Goal: Task Accomplishment & Management: Use online tool/utility

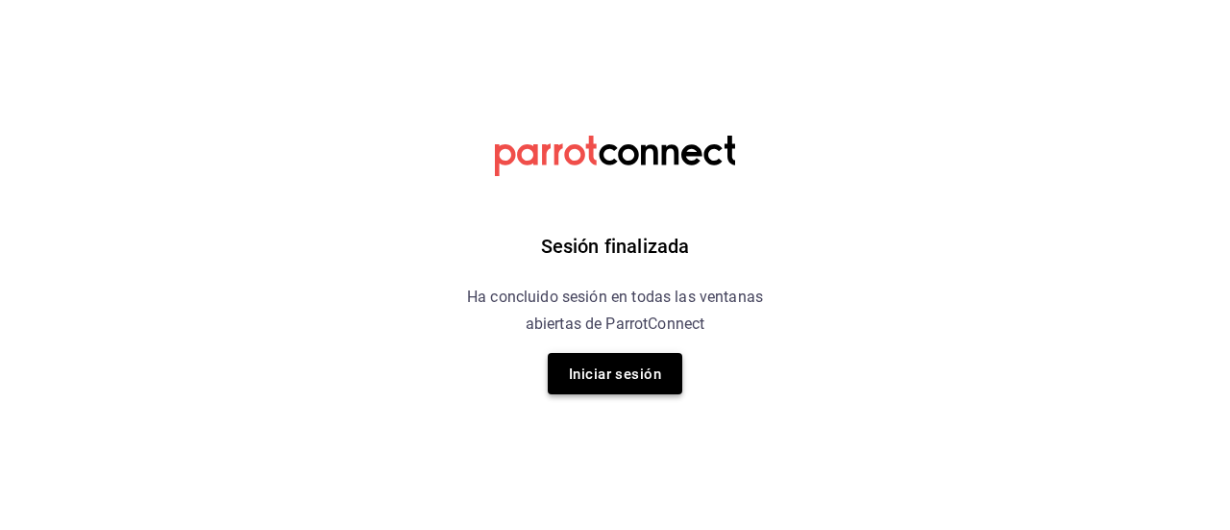
click at [642, 385] on font "Iniciar sesión" at bounding box center [615, 373] width 92 height 26
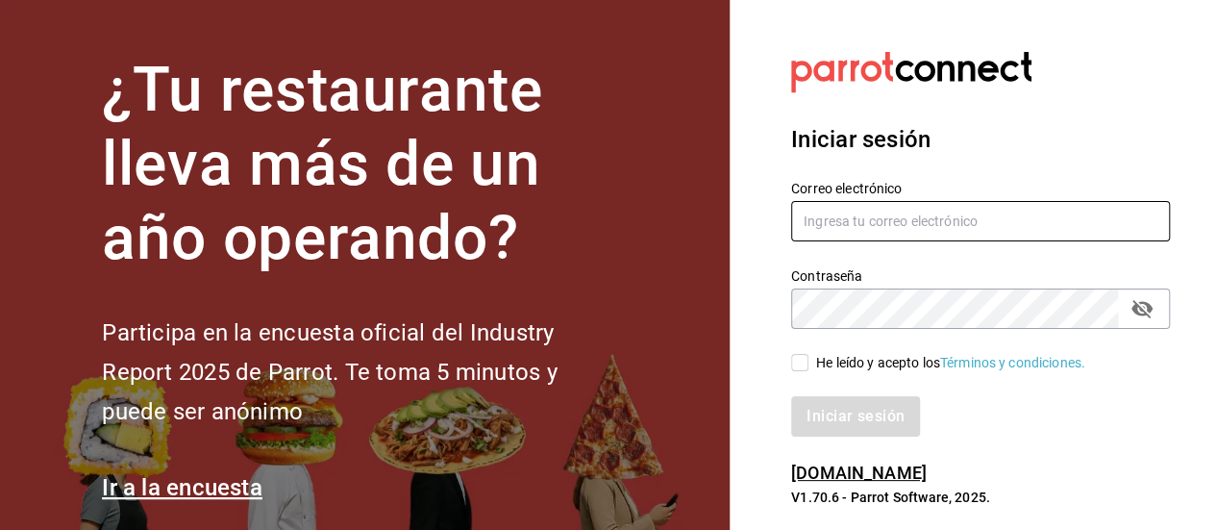
type input "[EMAIL_ADDRESS][DOMAIN_NAME]"
click at [800, 366] on input "He leído y acepto los Términos y condiciones." at bounding box center [799, 362] width 17 height 17
checkbox input "true"
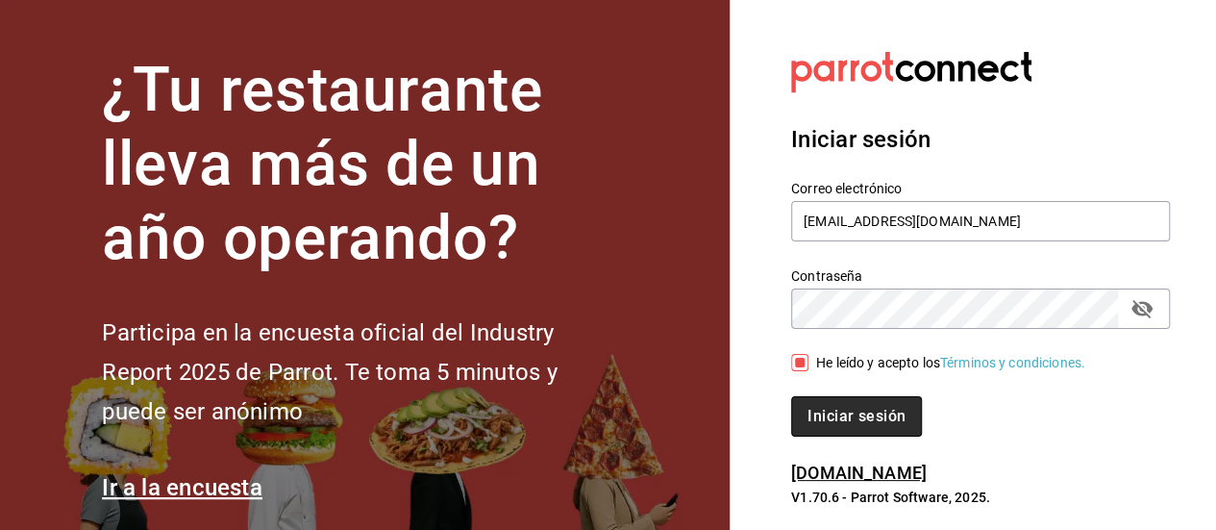
click at [848, 418] on font "Iniciar sesión" at bounding box center [856, 416] width 98 height 18
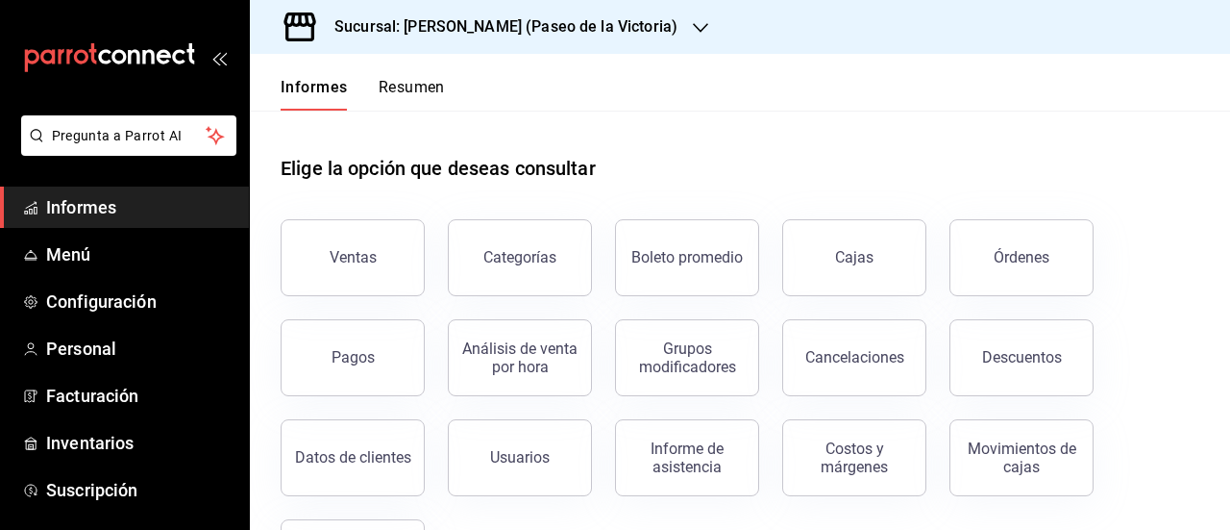
click at [333, 268] on button "Ventas" at bounding box center [353, 257] width 144 height 77
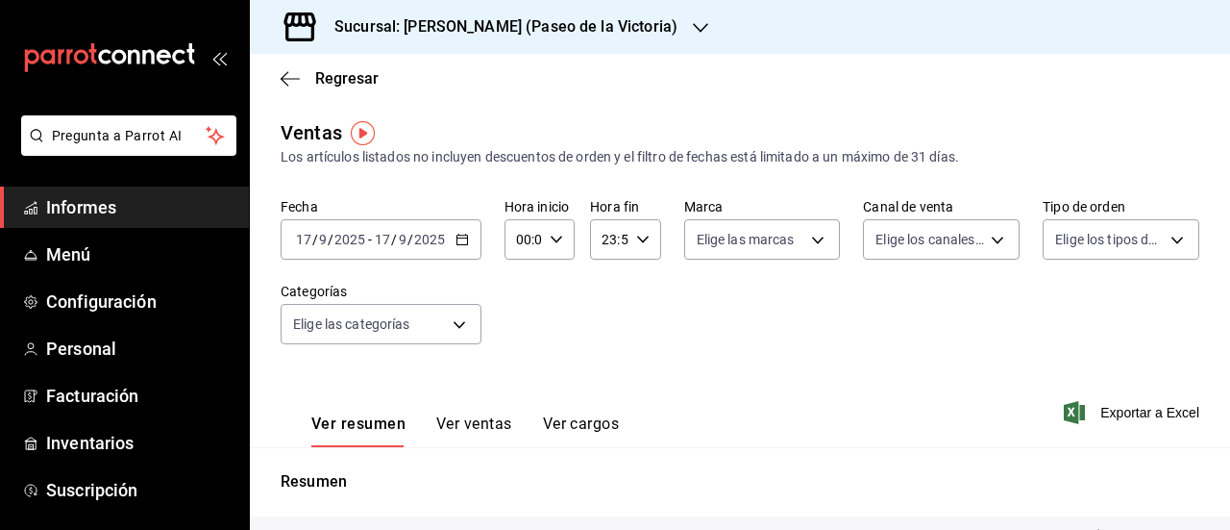
click at [459, 241] on icon "button" at bounding box center [462, 239] width 13 height 13
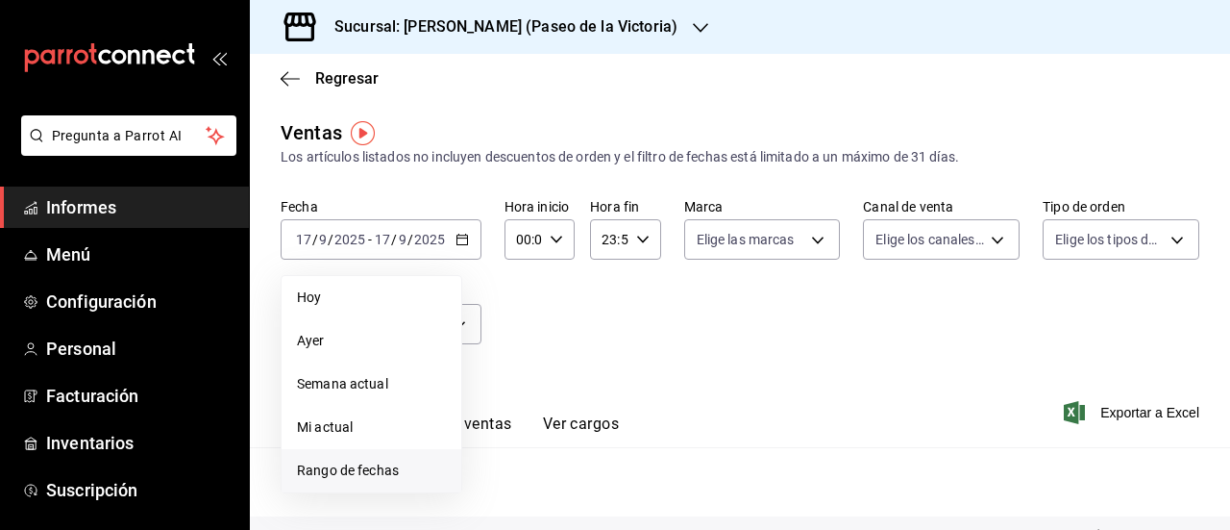
click at [394, 475] on font "Rango de fechas" at bounding box center [348, 469] width 102 height 15
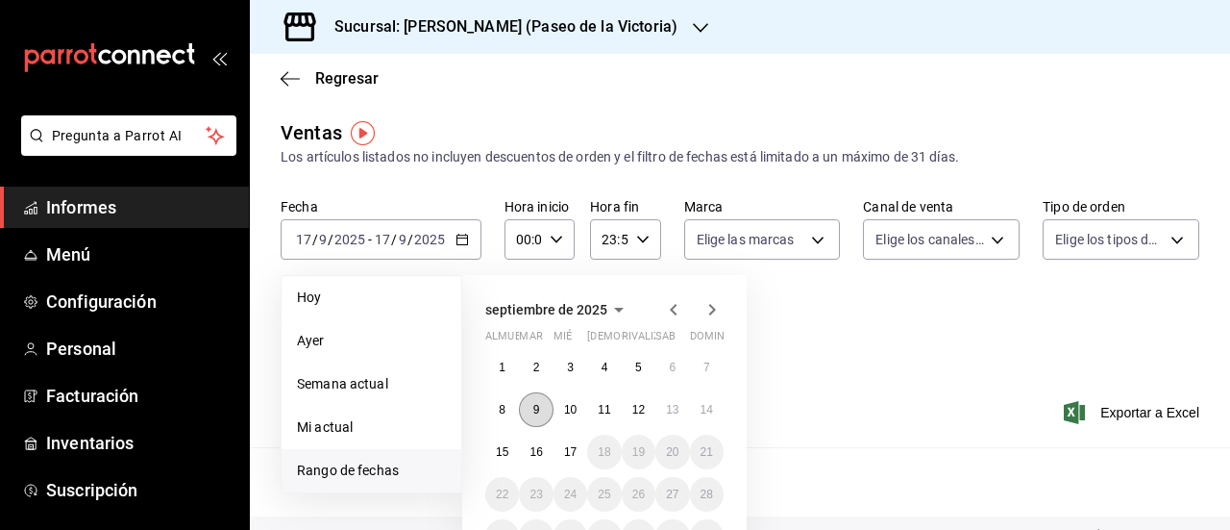
click at [538, 403] on font "9" at bounding box center [536, 409] width 7 height 13
click at [727, 397] on div "[DATE] almuerzo mar mié Jue rivalizar sab dominio 1 2 3 4 5 6 7 8 9 10 11 12 13…" at bounding box center [604, 406] width 284 height 262
click at [709, 408] on font "14" at bounding box center [707, 409] width 12 height 13
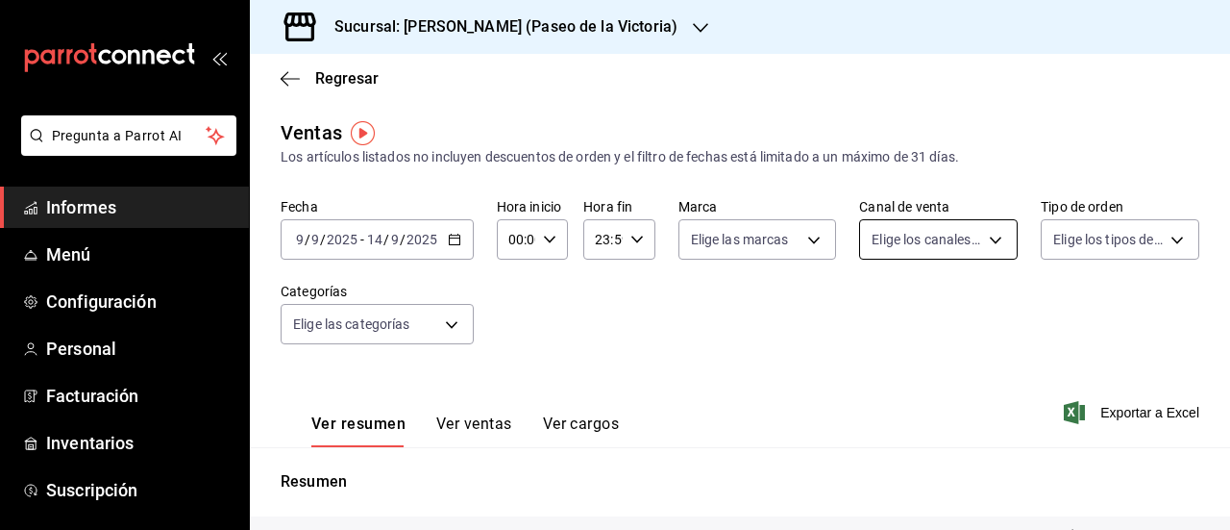
click at [991, 245] on body "Pregunta a Parrot AI Informes Menú Configuración Personal Facturación Inventari…" at bounding box center [615, 265] width 1230 height 530
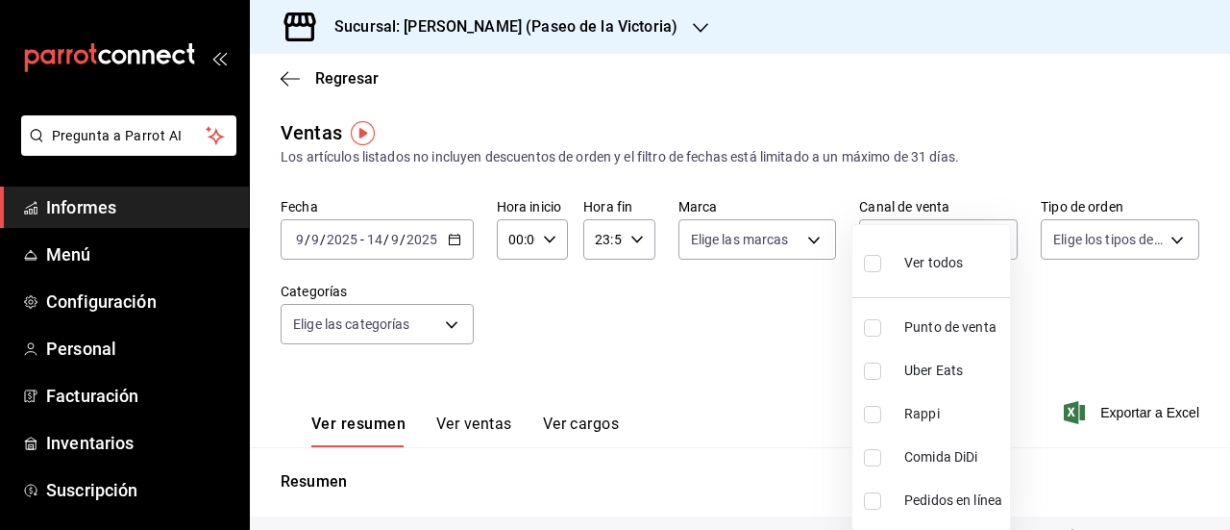
click at [975, 458] on font "Comida DiDi" at bounding box center [940, 456] width 73 height 15
type input "DIDI_FOOD"
checkbox input "true"
click at [1048, 300] on div at bounding box center [615, 265] width 1230 height 530
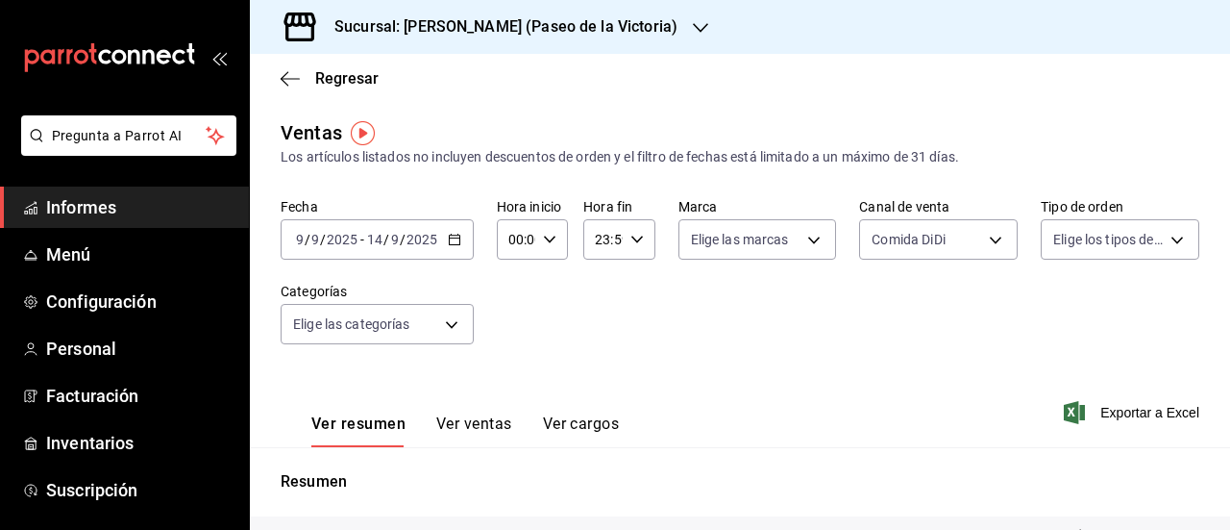
click at [632, 32] on div "Sucursal: [PERSON_NAME] (Paseo de la Victoria)" at bounding box center [490, 27] width 451 height 54
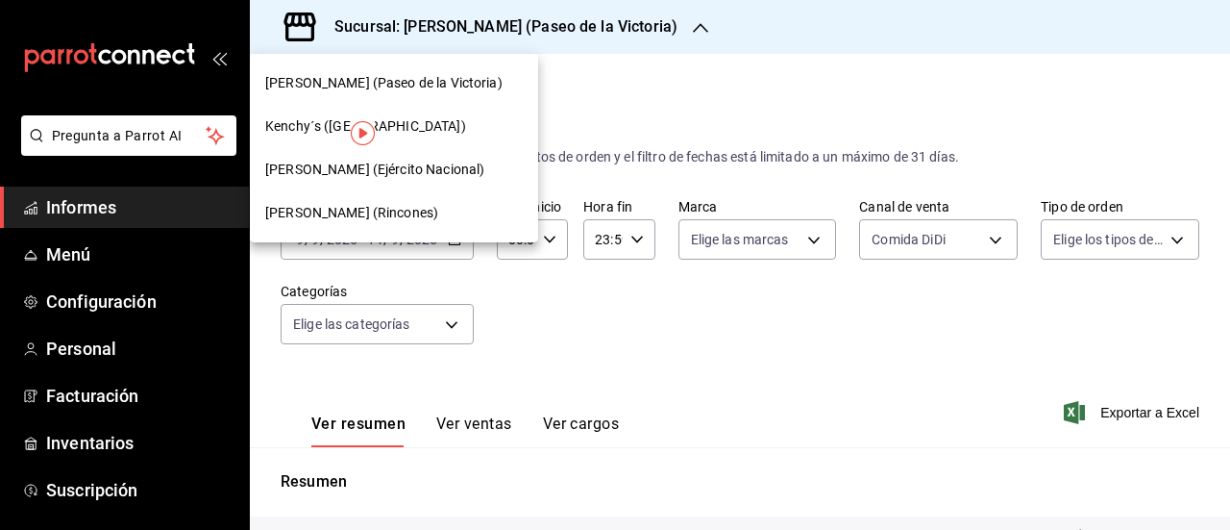
click at [367, 158] on div "[PERSON_NAME] (Ejército Nacional)" at bounding box center [394, 169] width 288 height 43
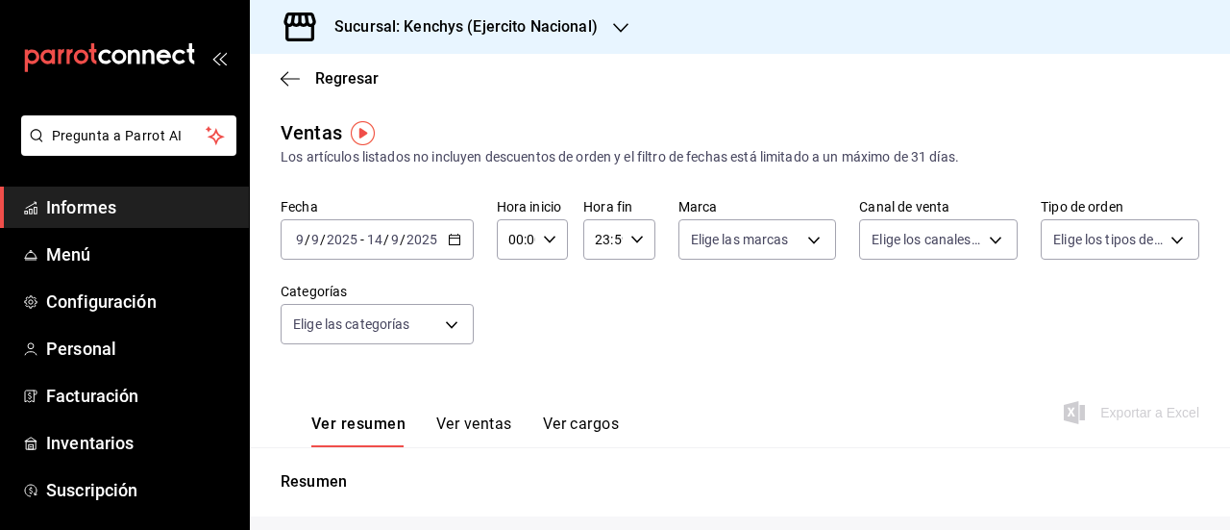
type input "DIDI_FOOD"
click at [620, 17] on div at bounding box center [620, 27] width 15 height 20
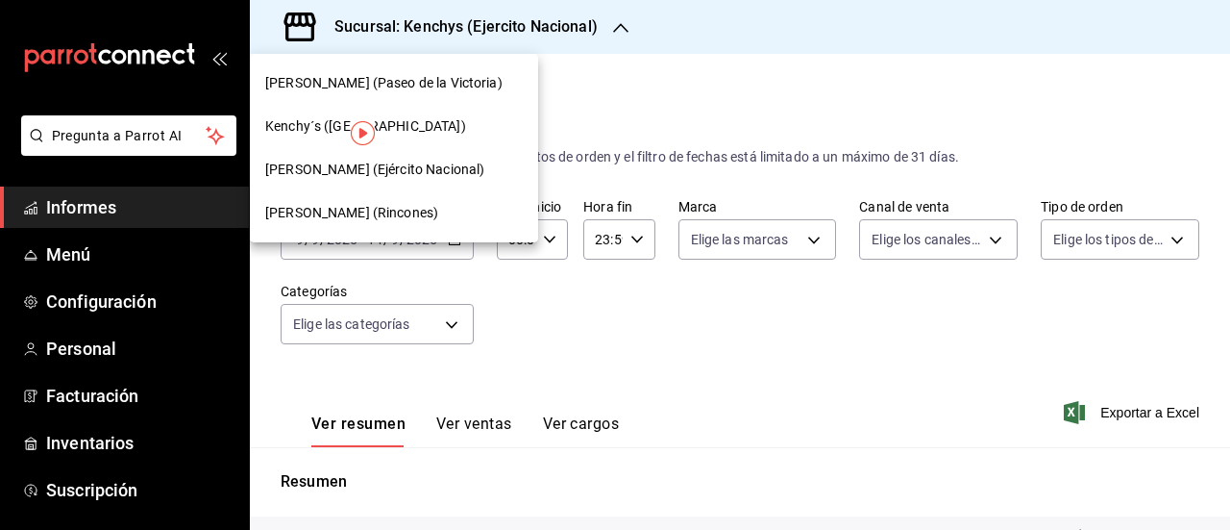
click at [409, 132] on font "Kenchy´s ([GEOGRAPHIC_DATA])" at bounding box center [365, 125] width 201 height 15
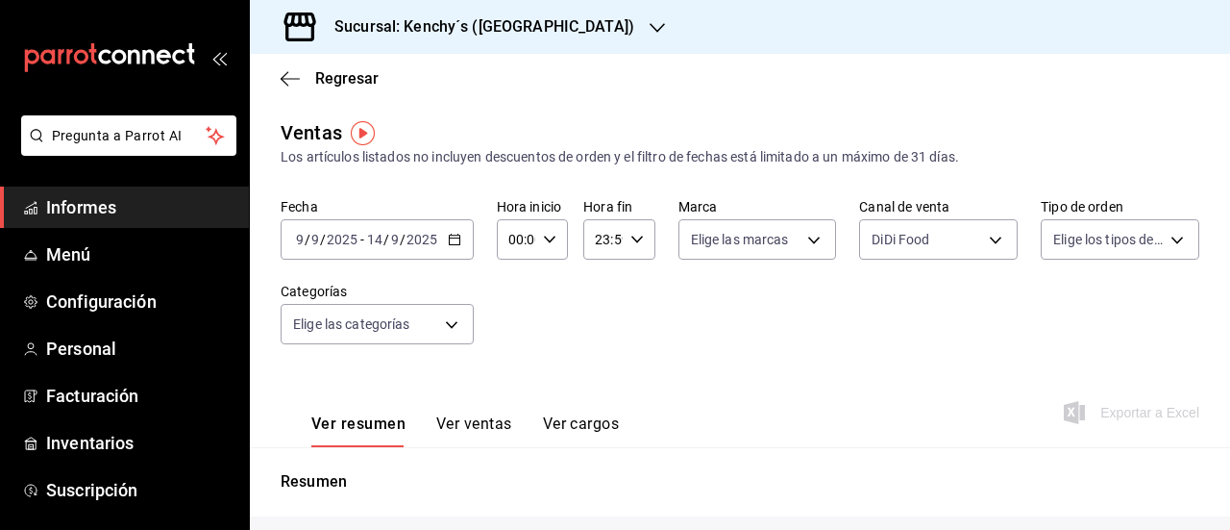
type input "DIDI_FOOD"
click at [579, 30] on div "Sucursal: Kenchy´s ([GEOGRAPHIC_DATA])" at bounding box center [468, 27] width 407 height 54
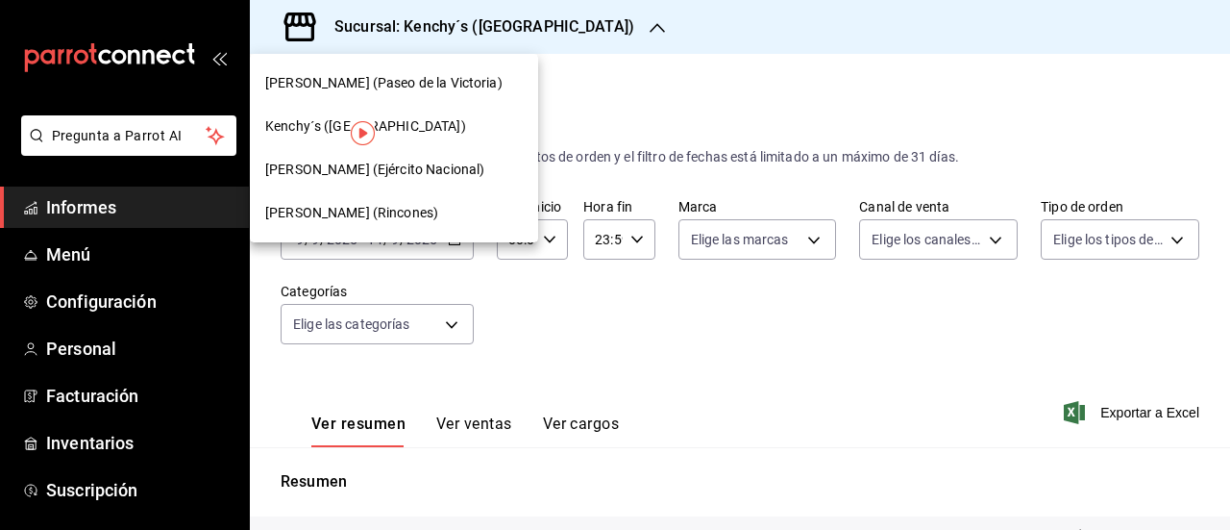
click at [360, 216] on font "[PERSON_NAME] (Rincones)" at bounding box center [351, 212] width 173 height 15
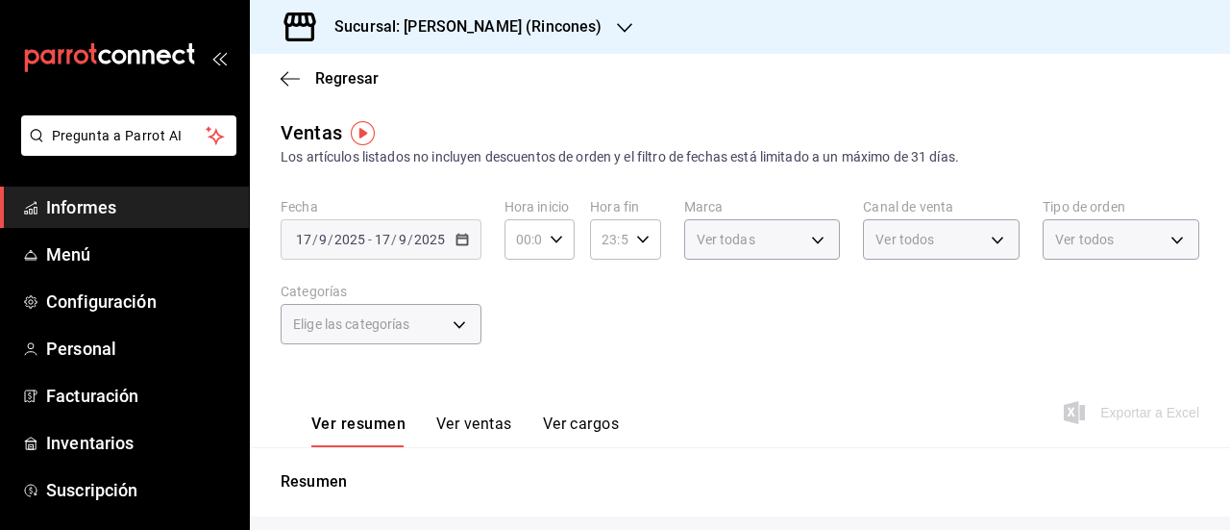
type input "DIDI_FOOD"
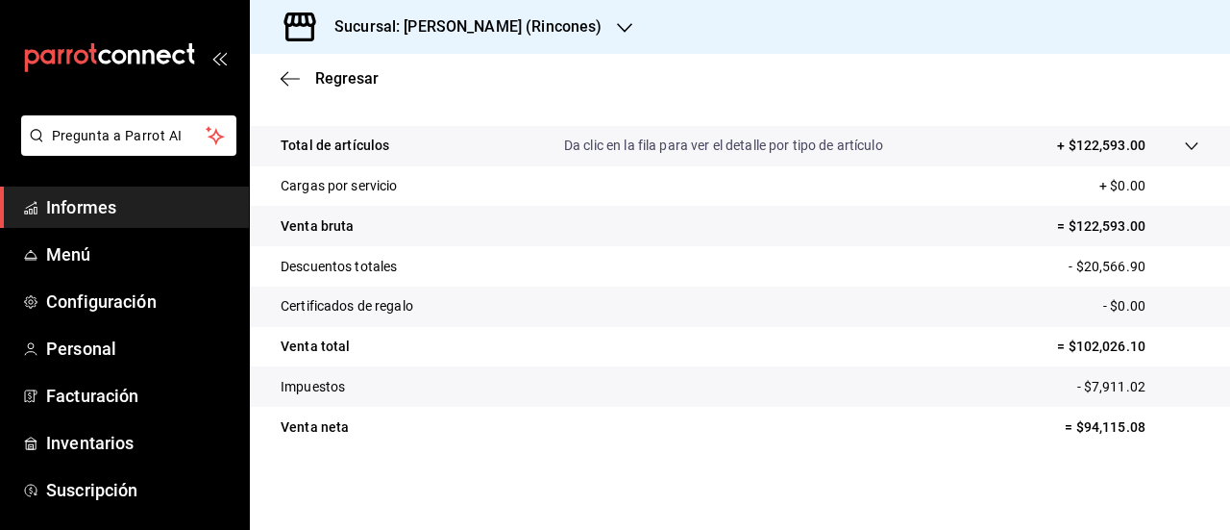
scroll to position [392, 0]
